Goal: Information Seeking & Learning: Learn about a topic

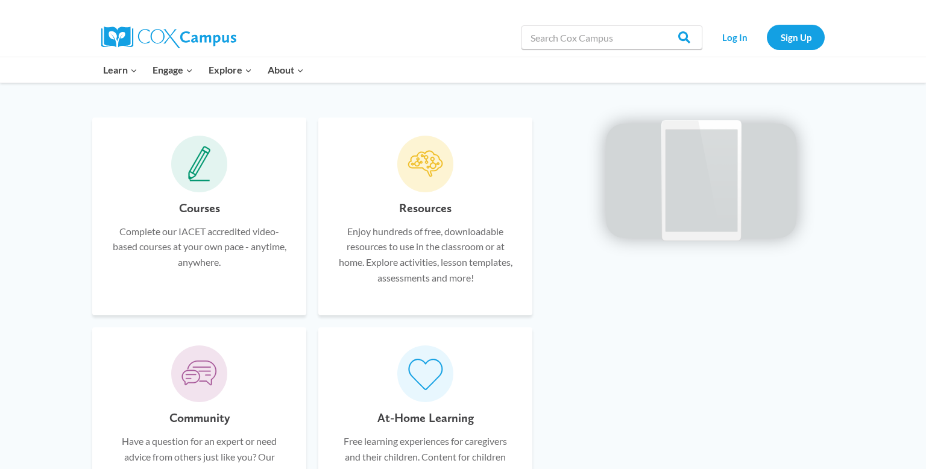
scroll to position [688, 0]
click at [609, 37] on input "Search in https://coxcampus.org/" at bounding box center [612, 37] width 181 height 24
type input "science of reading"
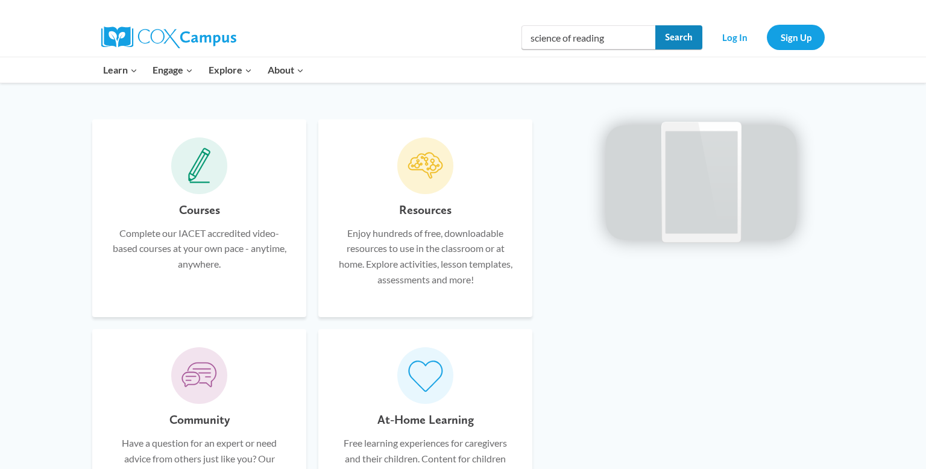
click at [686, 45] on input "Search" at bounding box center [678, 37] width 47 height 24
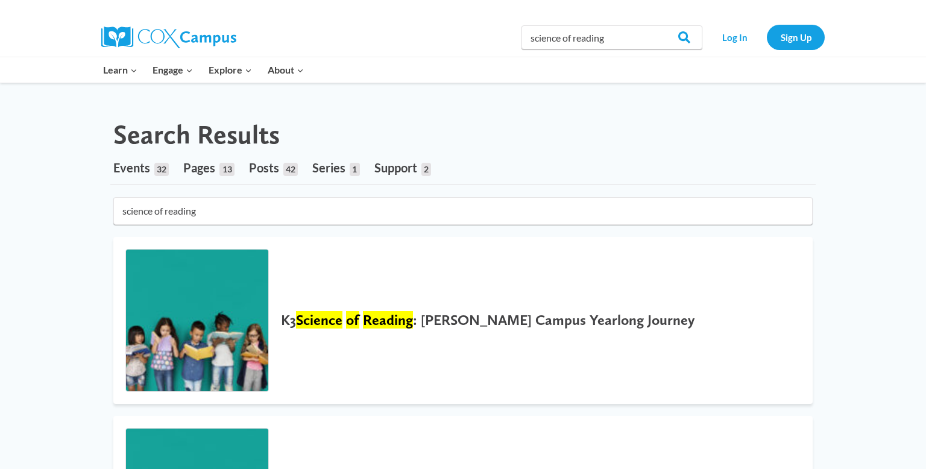
click at [330, 161] on span "Series" at bounding box center [328, 167] width 33 height 14
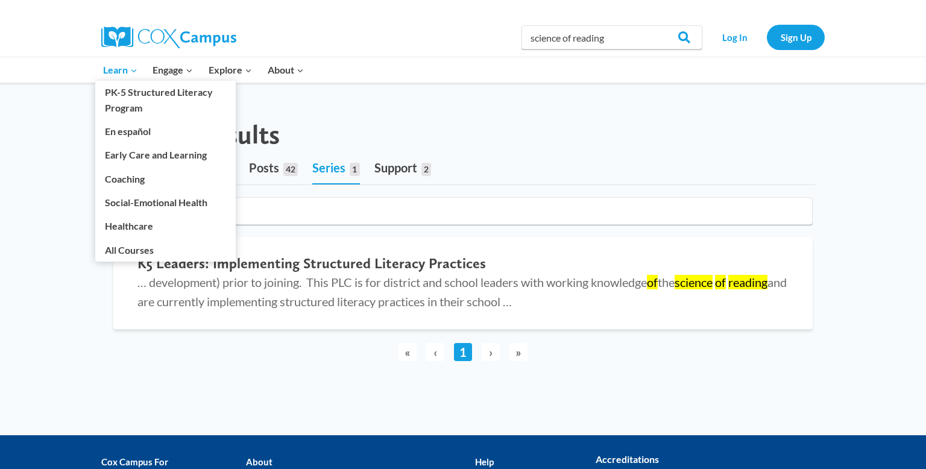
click at [134, 70] on icon "Primary Navigation" at bounding box center [133, 70] width 5 height 3
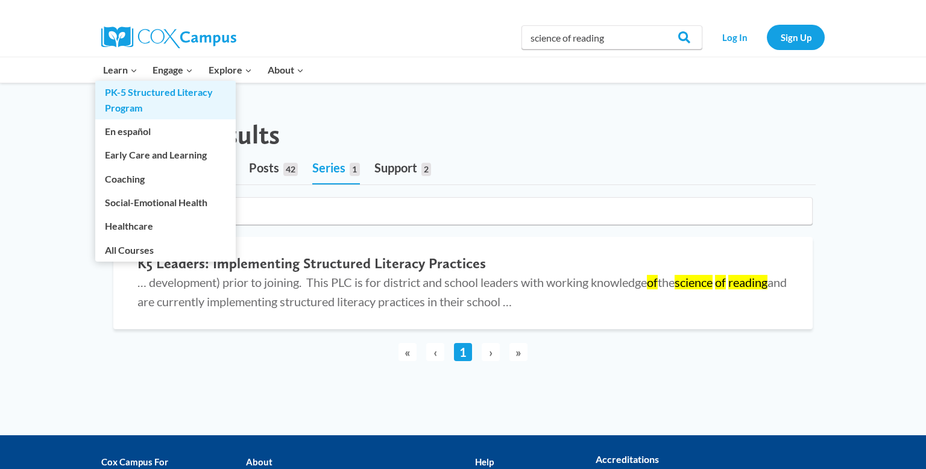
click at [122, 89] on link "PK-5 Structured Literacy Program" at bounding box center [165, 100] width 140 height 39
